Goal: Task Accomplishment & Management: Complete application form

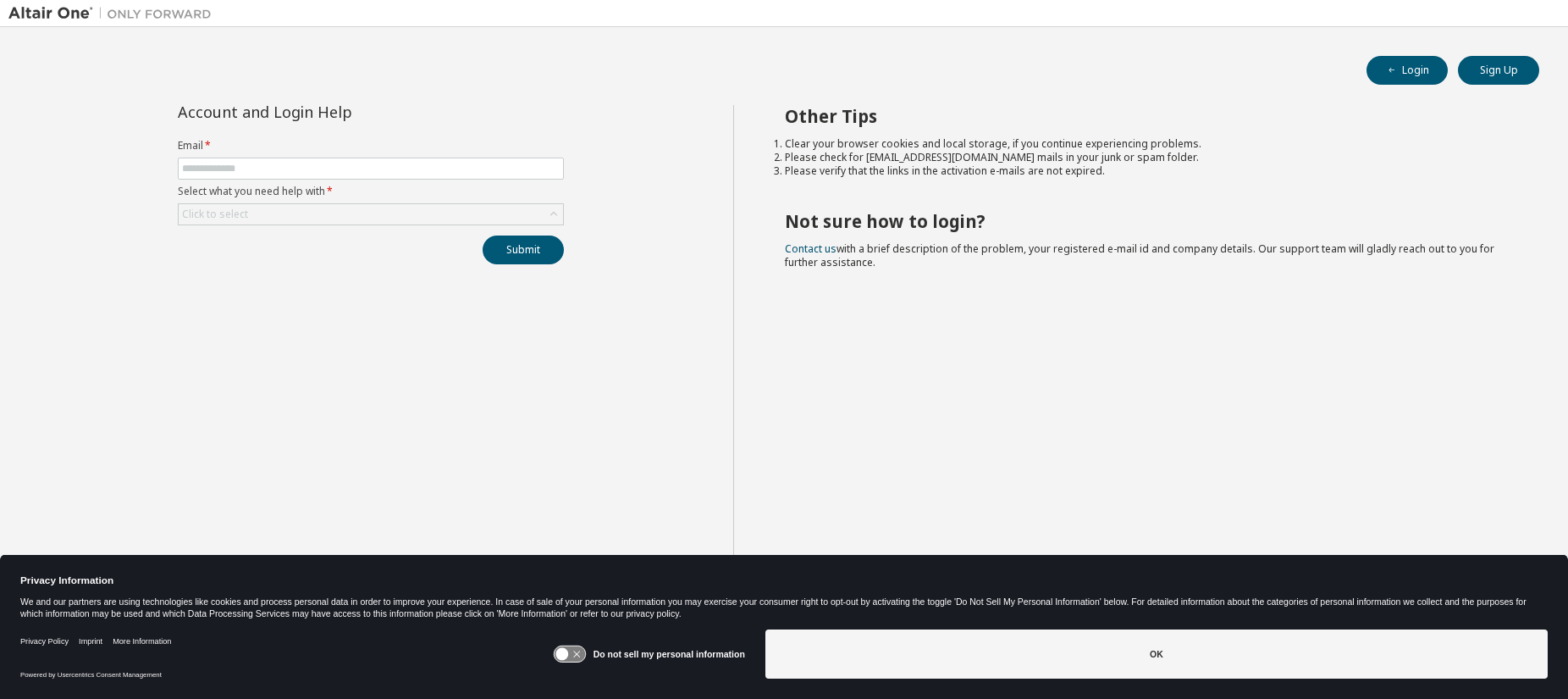
click at [629, 656] on label "Do not sell my personal information" at bounding box center [669, 654] width 151 height 10
click at [585, 652] on icon at bounding box center [569, 654] width 31 height 16
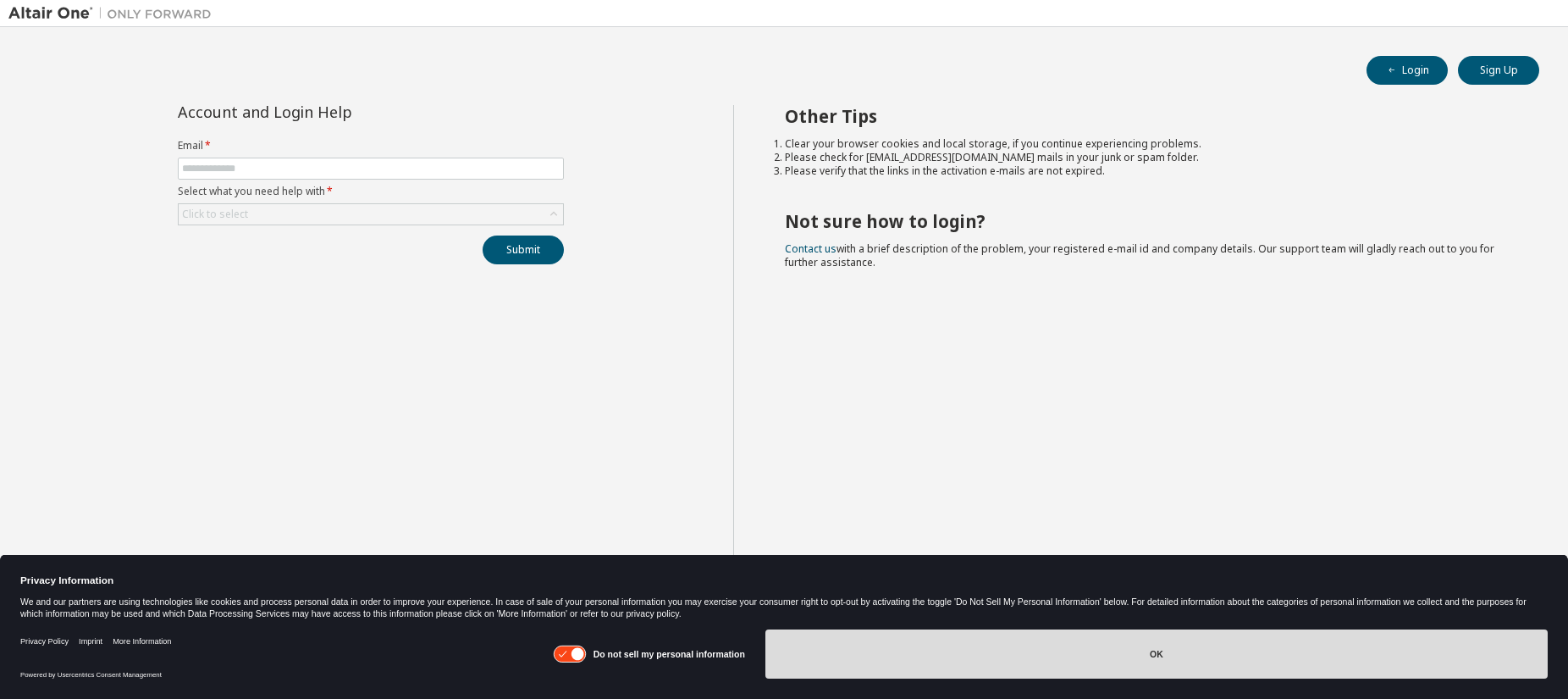
click at [1157, 654] on button "OK" at bounding box center [1156, 654] width 783 height 49
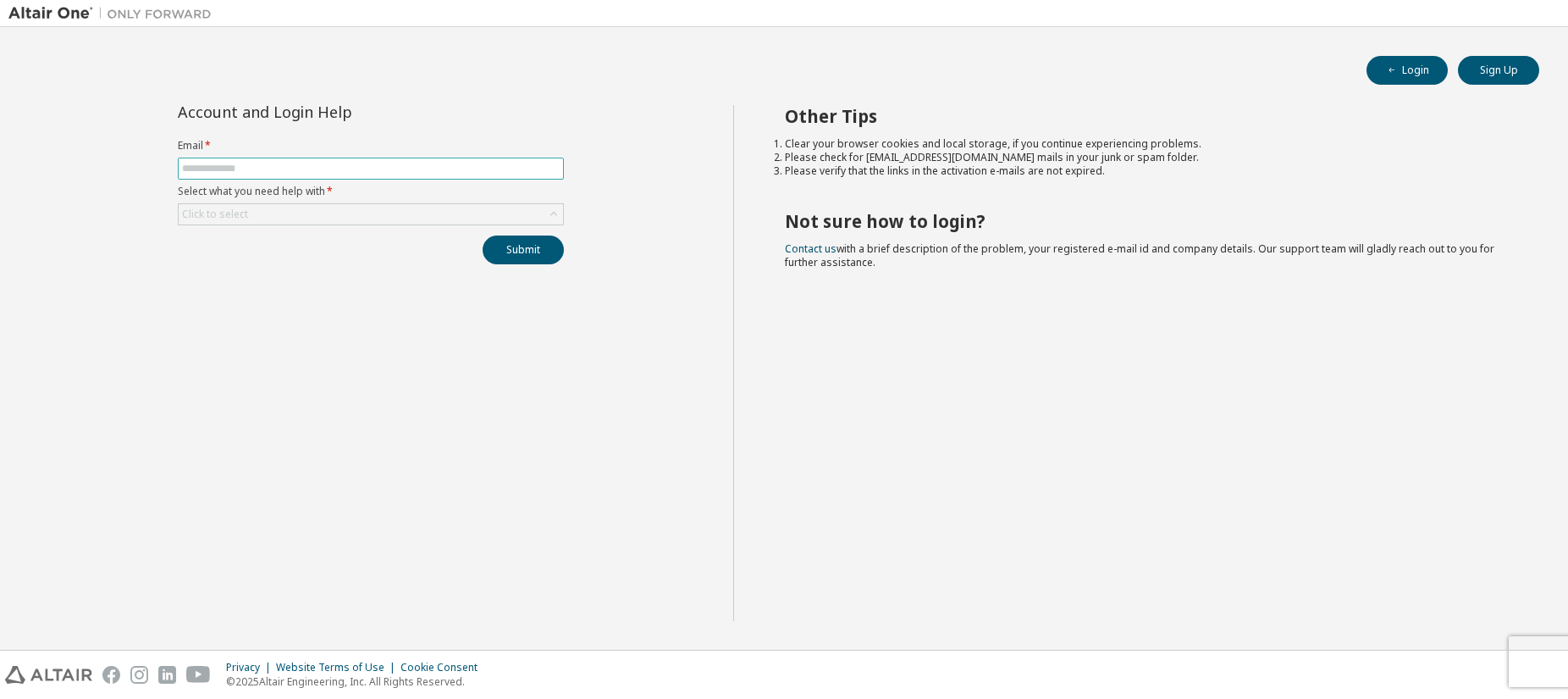
click at [206, 166] on input "text" at bounding box center [371, 168] width 378 height 13
type input "**********"
click at [307, 200] on form "**********" at bounding box center [371, 182] width 387 height 87
click at [304, 216] on div "Click to select" at bounding box center [371, 213] width 385 height 20
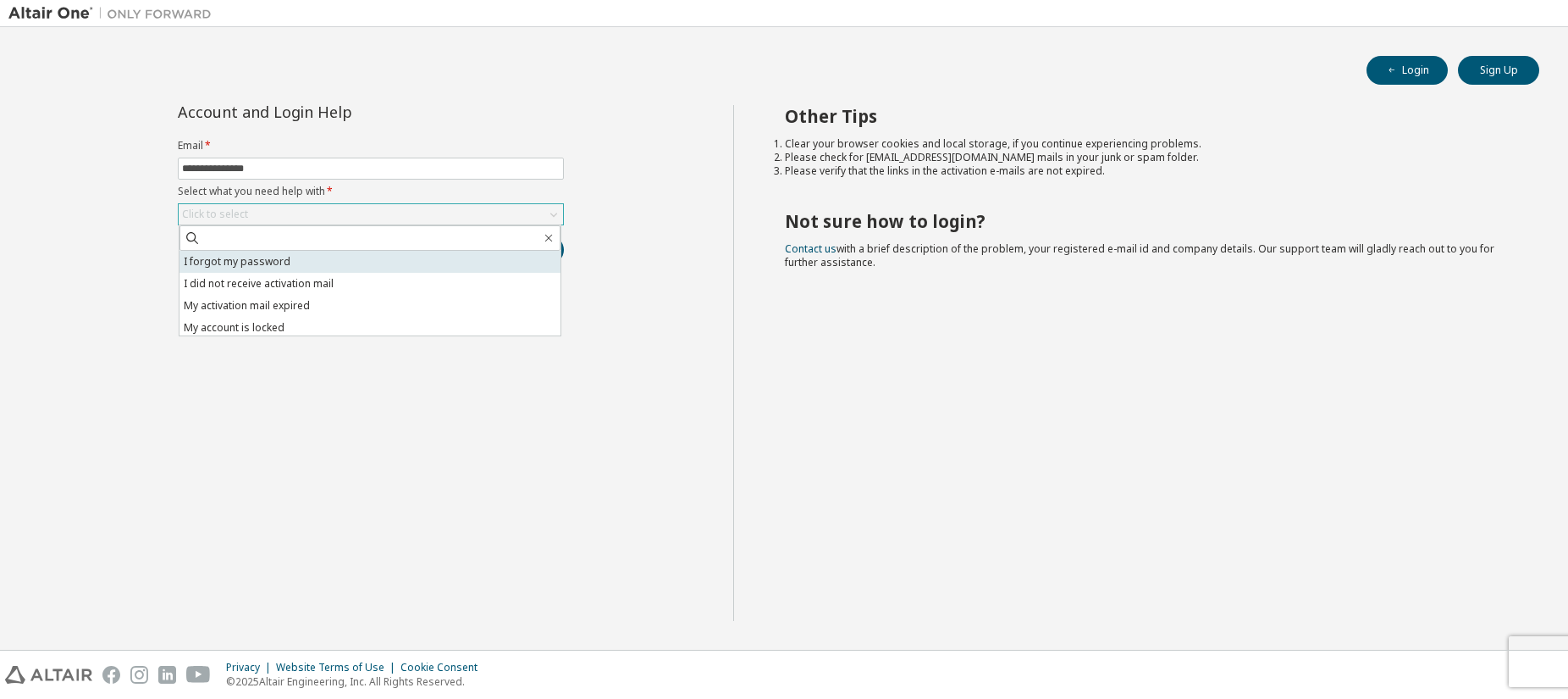
click at [263, 263] on li "I forgot my password" at bounding box center [370, 262] width 381 height 22
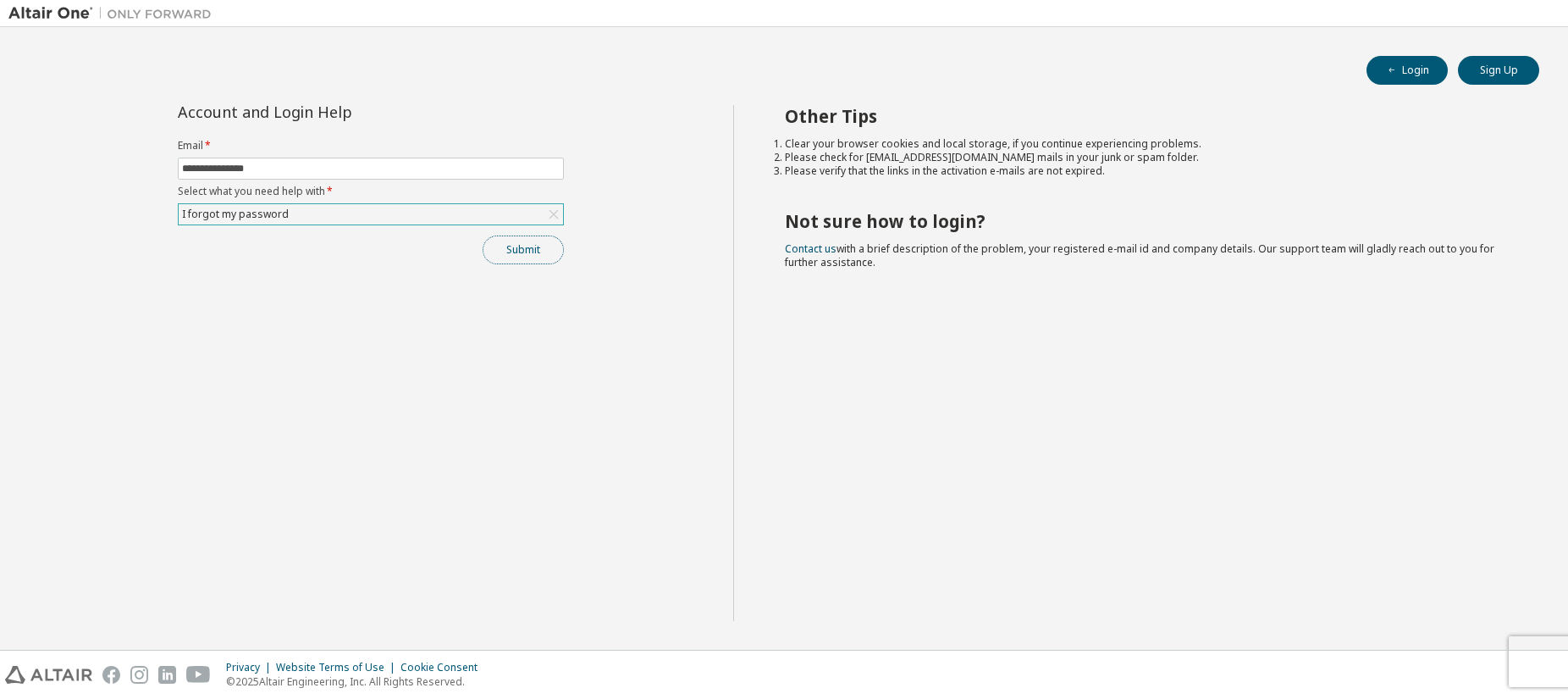
click at [521, 254] on button "Submit" at bounding box center [523, 249] width 81 height 29
click at [281, 210] on div "I forgot my password" at bounding box center [235, 213] width 112 height 18
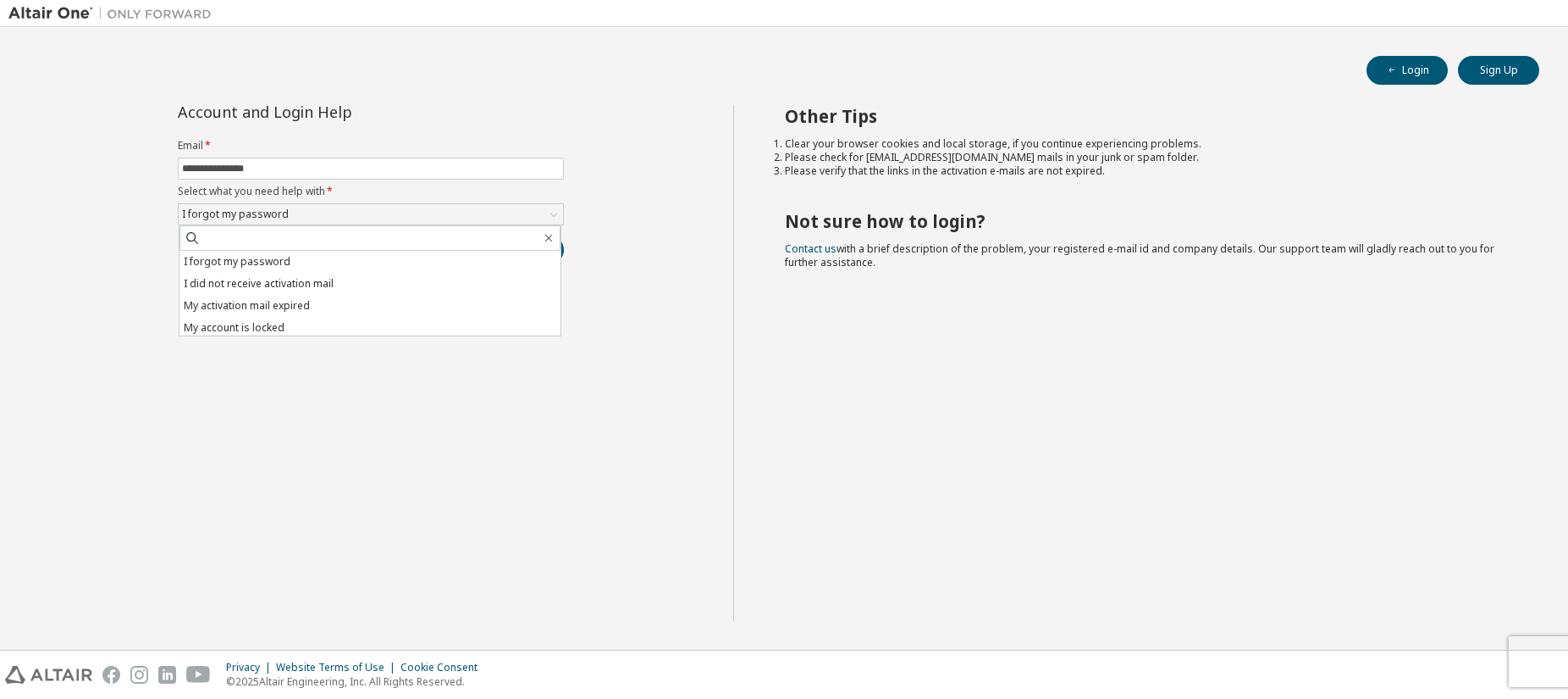
click at [454, 105] on div "Account and Login Help" at bounding box center [331, 111] width 309 height 13
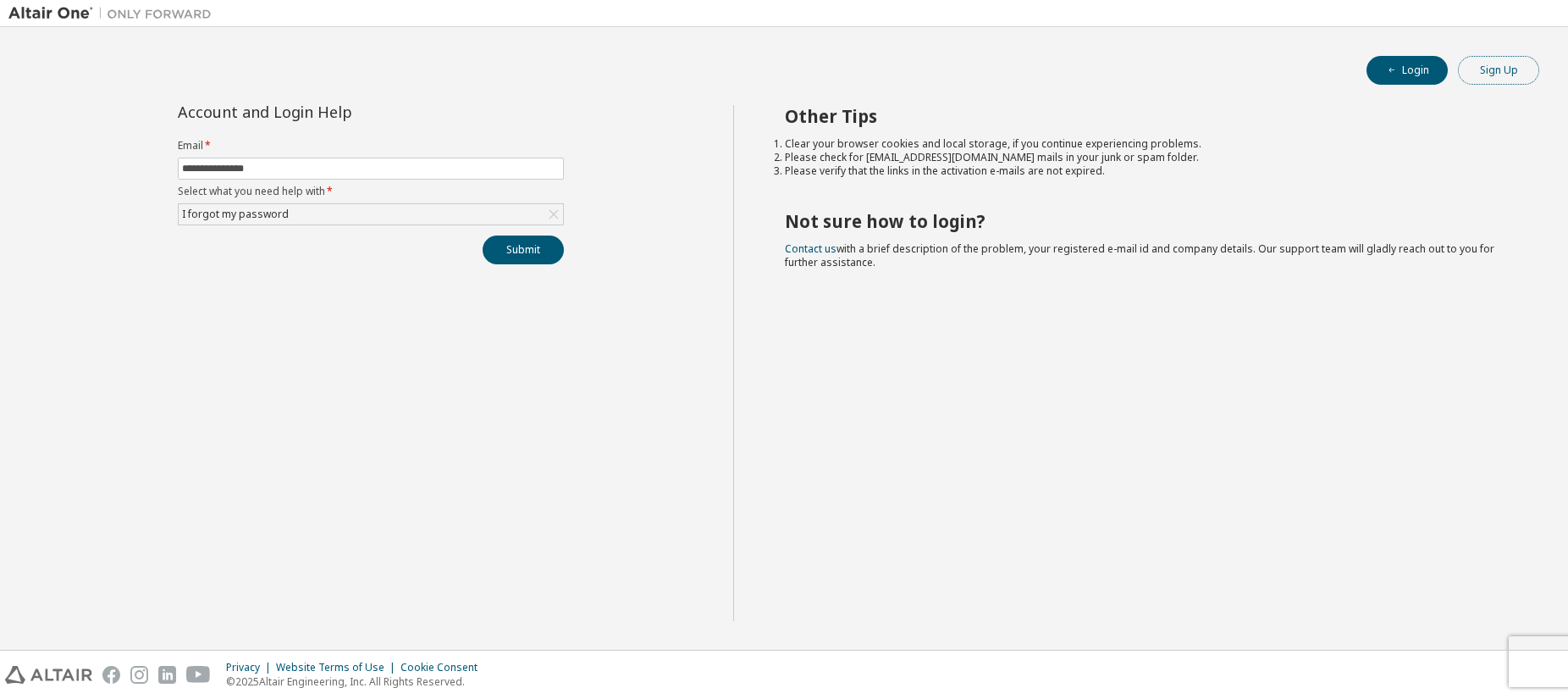
click at [1494, 66] on button "Sign Up" at bounding box center [1499, 70] width 81 height 29
